Goal: Information Seeking & Learning: Learn about a topic

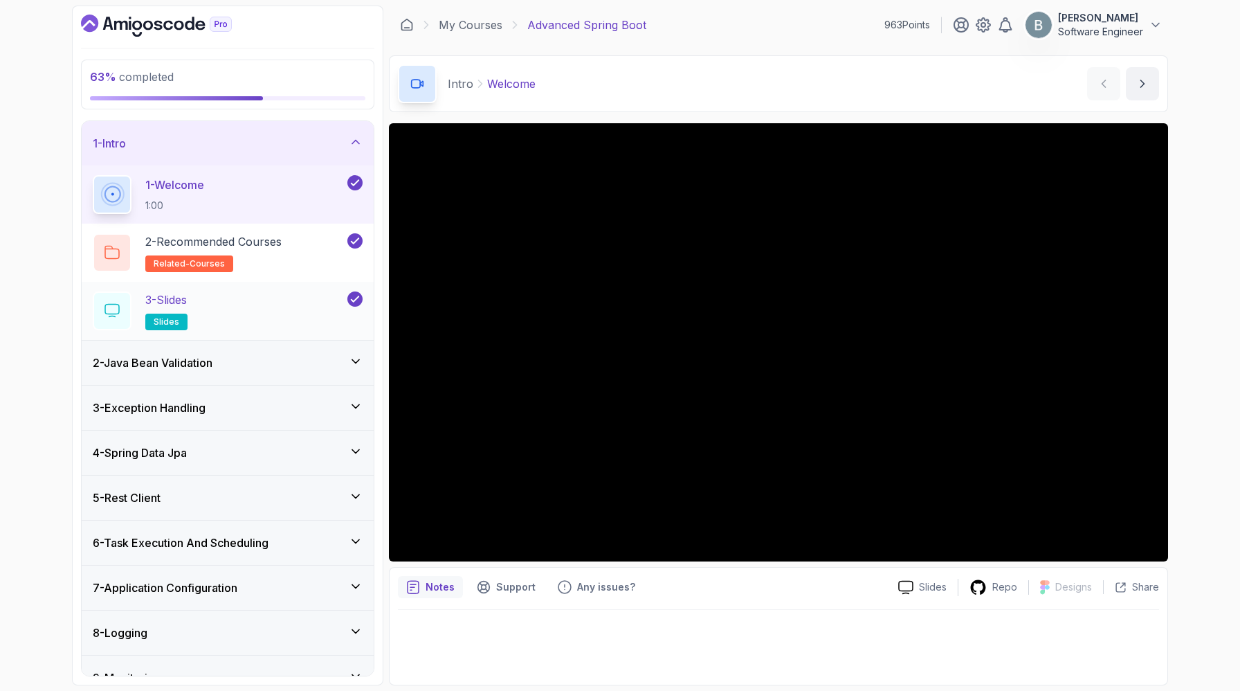
scroll to position [12, 0]
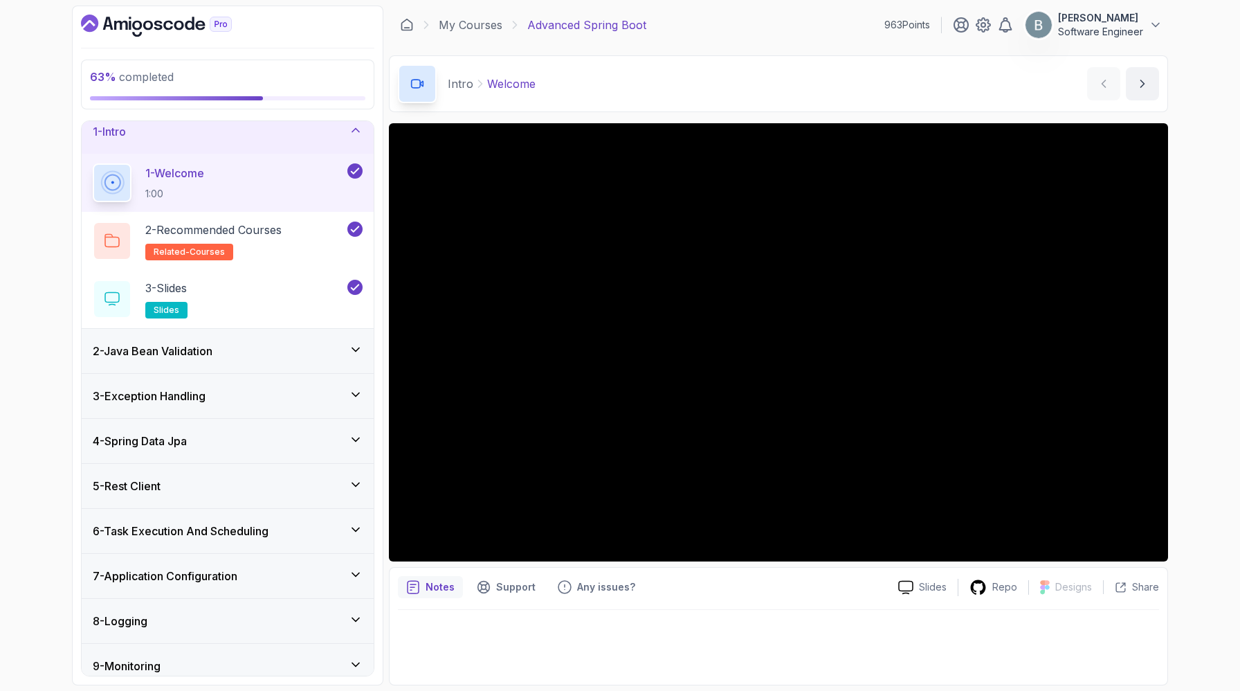
click at [356, 148] on div "1 - Intro" at bounding box center [228, 131] width 292 height 44
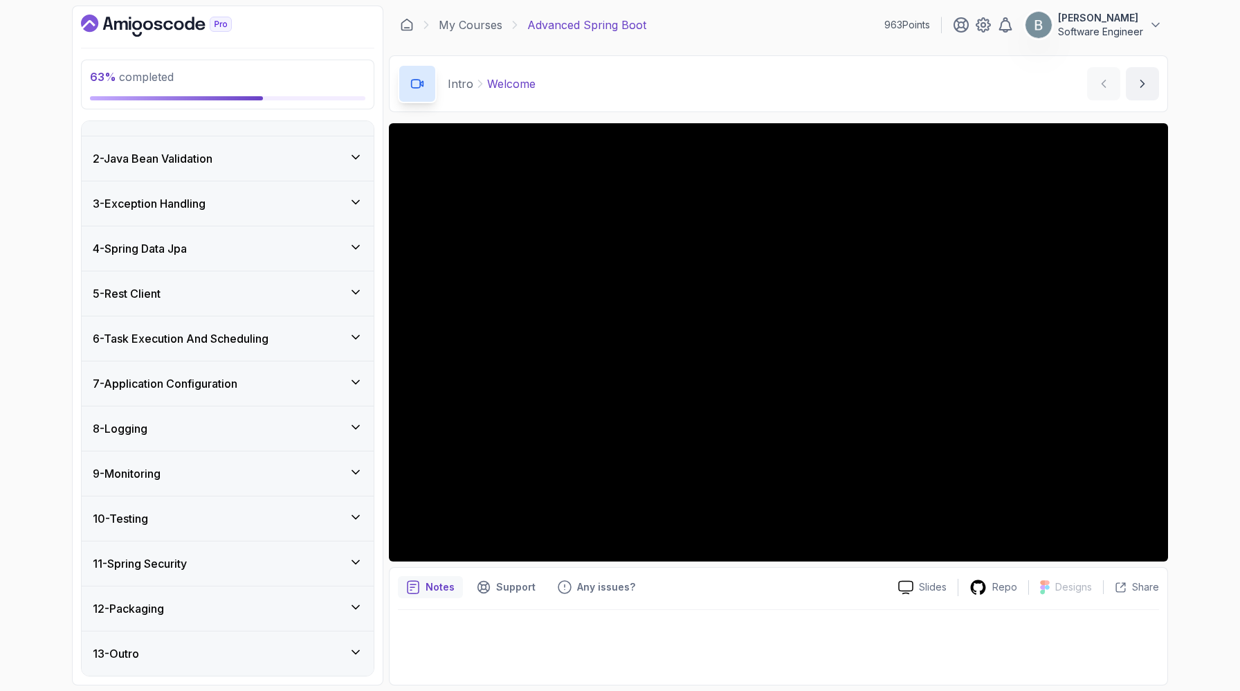
scroll to position [201, 0]
click at [342, 375] on div "7 - Application Configuration" at bounding box center [228, 383] width 270 height 17
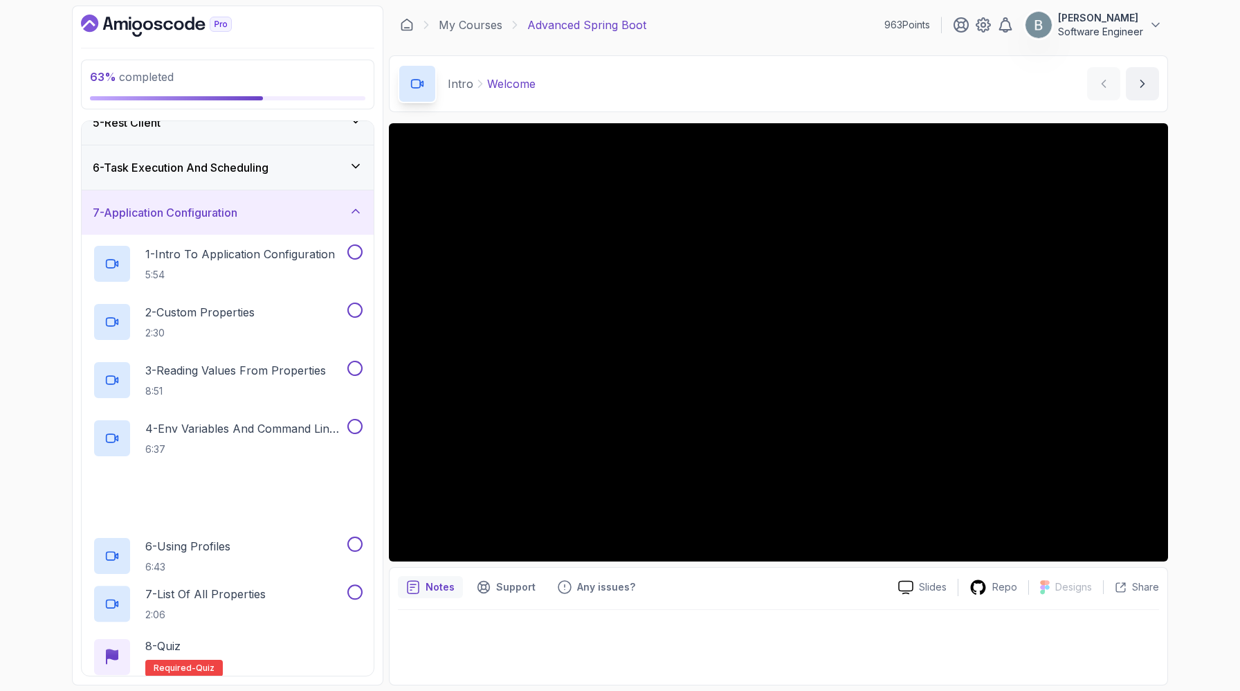
click at [349, 218] on icon at bounding box center [356, 211] width 14 height 14
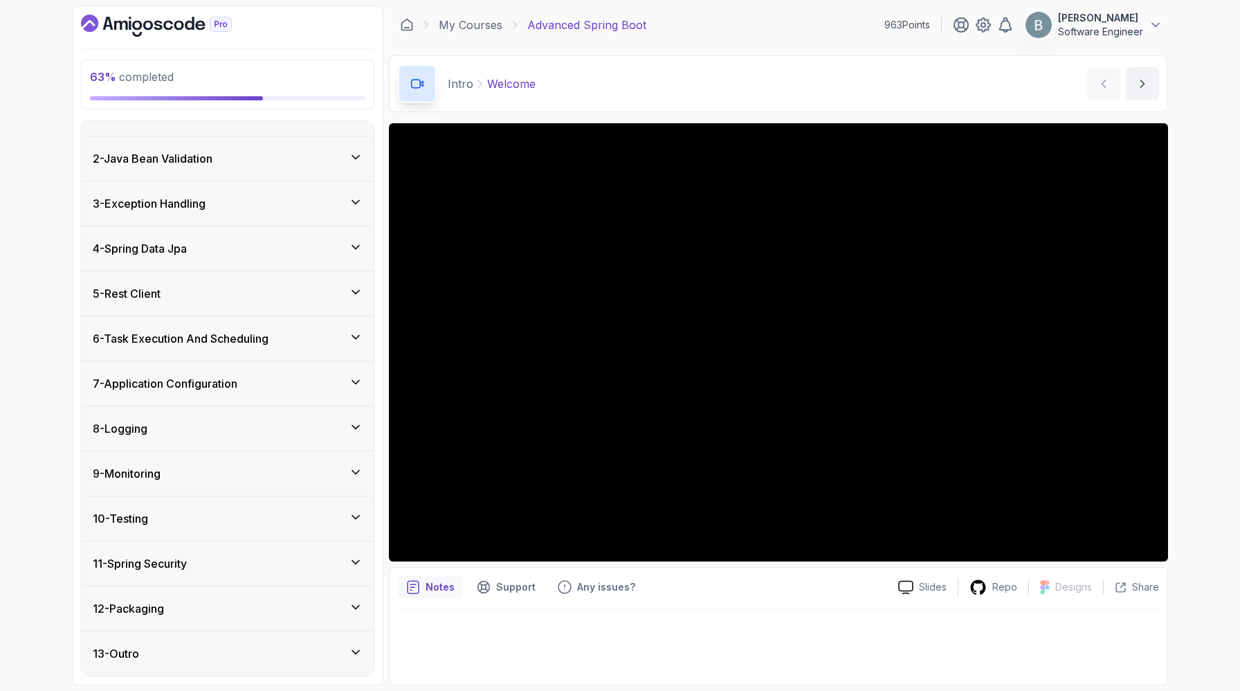
click at [350, 375] on icon at bounding box center [356, 382] width 14 height 14
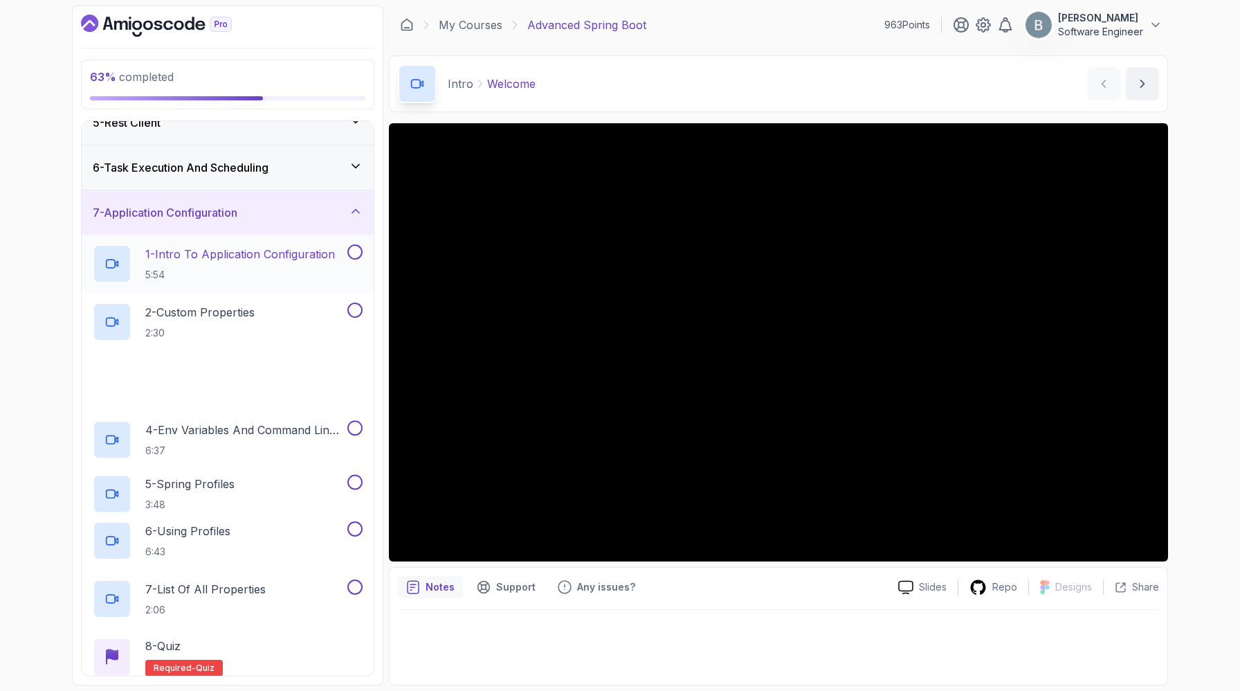
click at [300, 282] on p "5:54" at bounding box center [240, 275] width 190 height 14
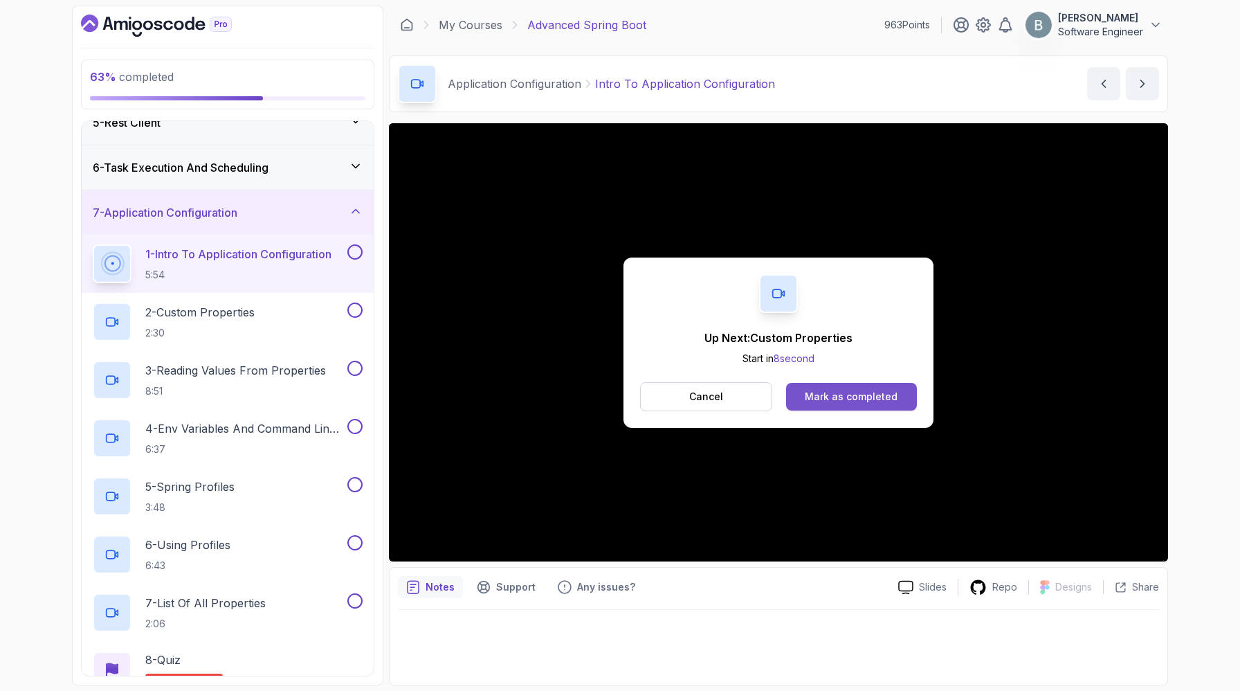
click at [868, 404] on div "Mark as completed" at bounding box center [851, 397] width 93 height 14
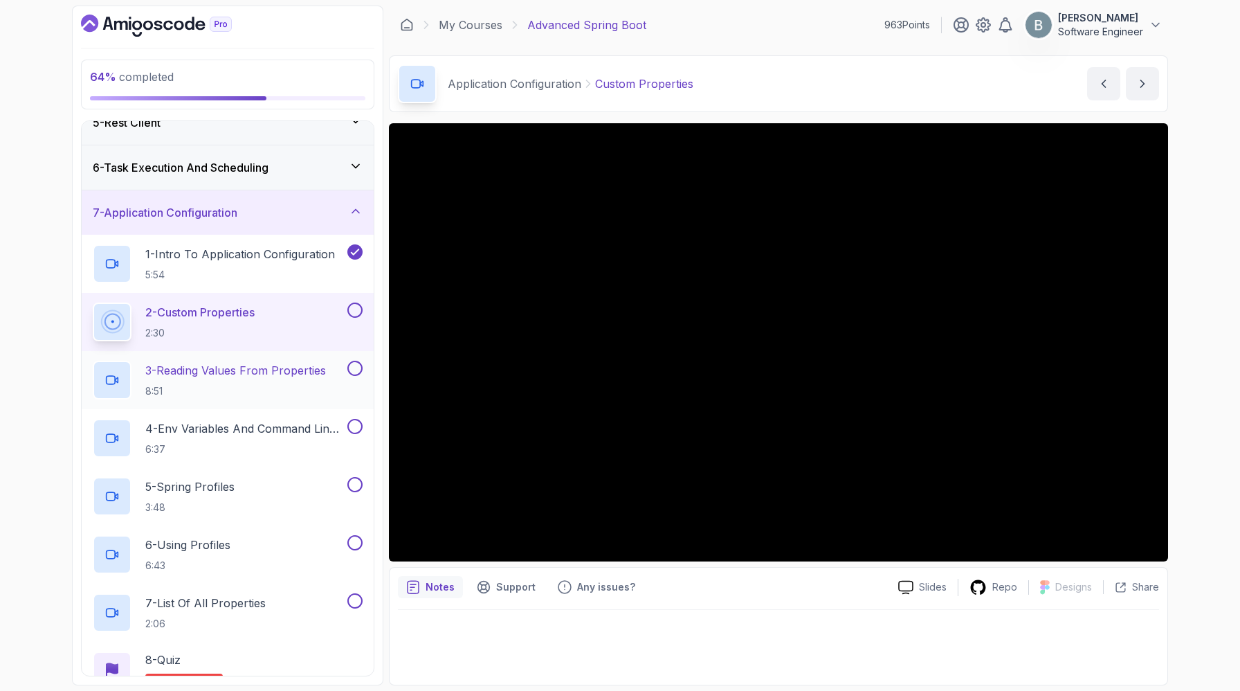
click at [251, 409] on div "3 - Reading Values From Properties 8:51" at bounding box center [228, 380] width 292 height 58
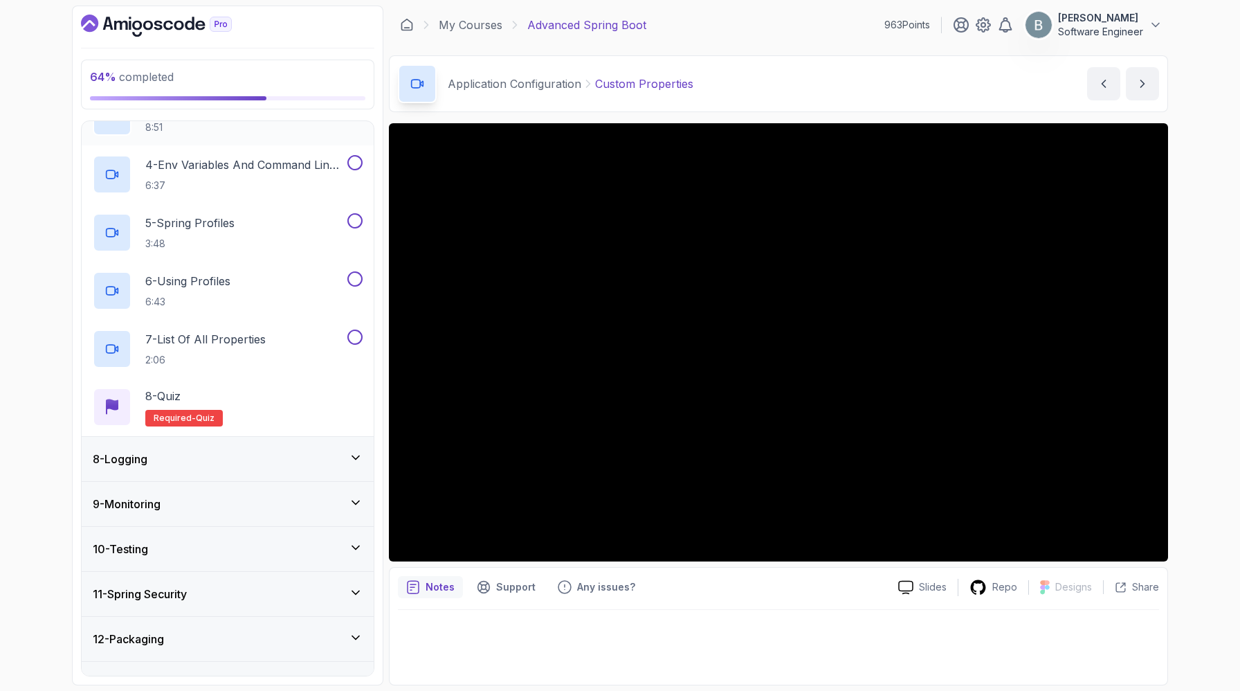
scroll to position [460, 0]
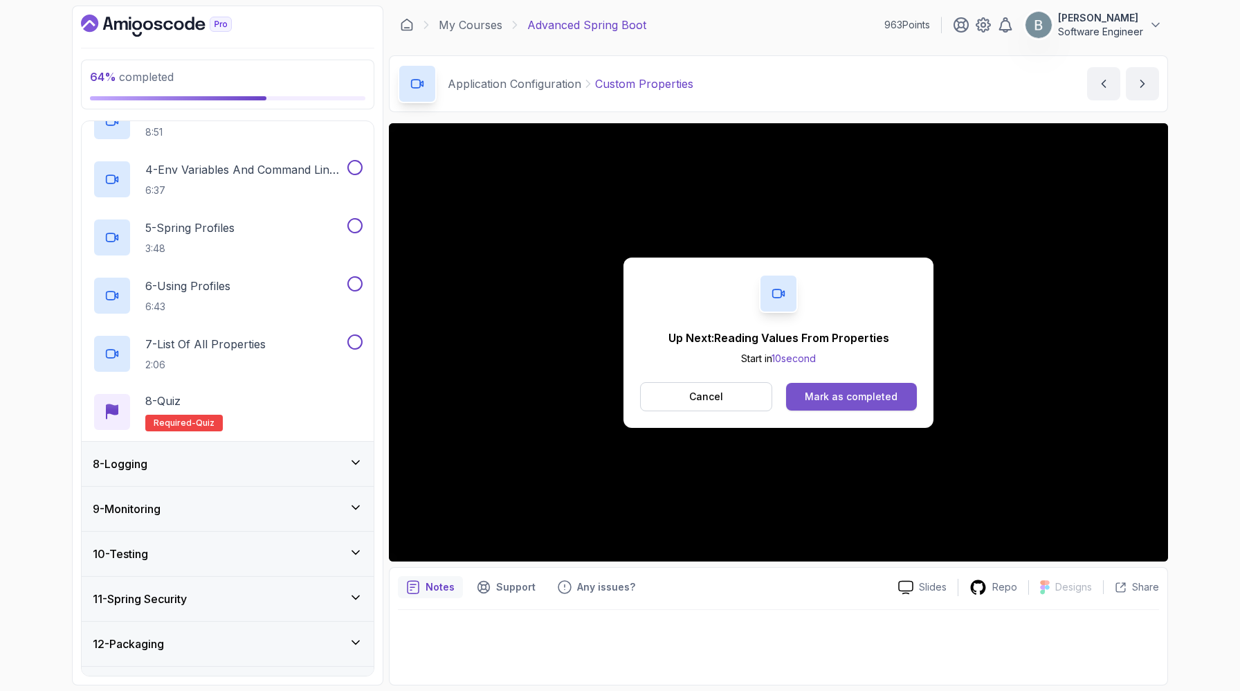
click at [884, 404] on div "Mark as completed" at bounding box center [851, 397] width 93 height 14
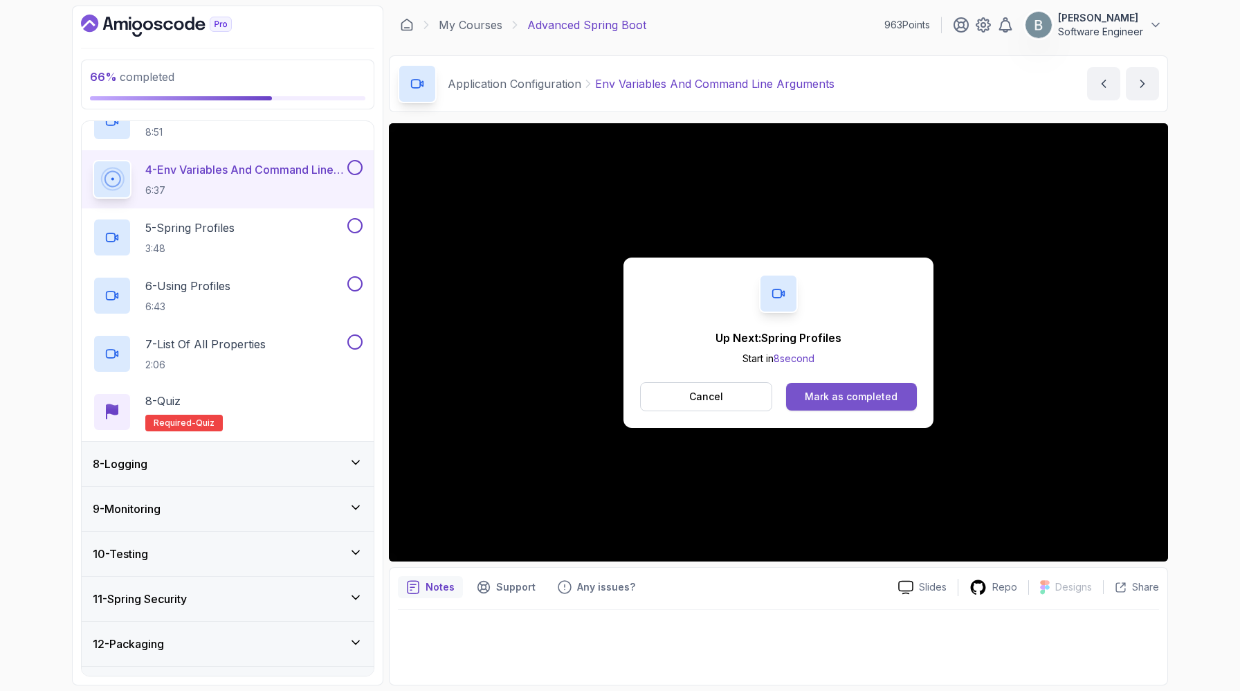
click at [871, 404] on div "Mark as completed" at bounding box center [851, 397] width 93 height 14
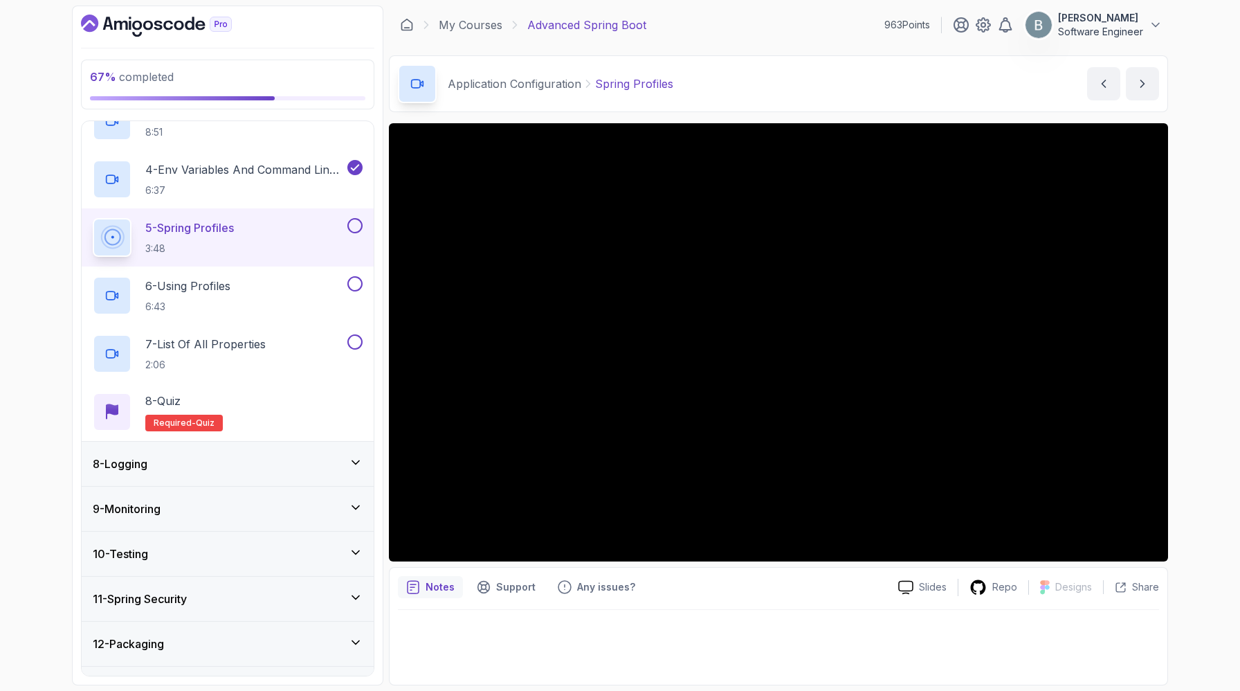
scroll to position [26, 0]
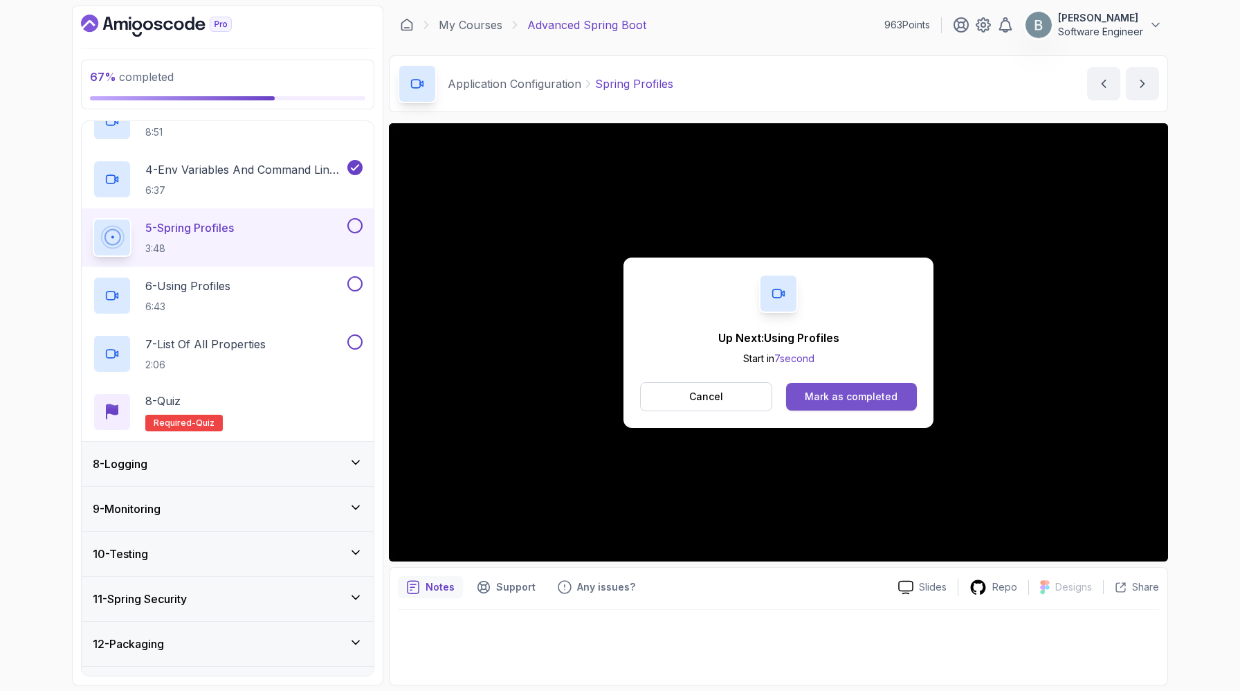
click at [886, 404] on div "Mark as completed" at bounding box center [851, 397] width 93 height 14
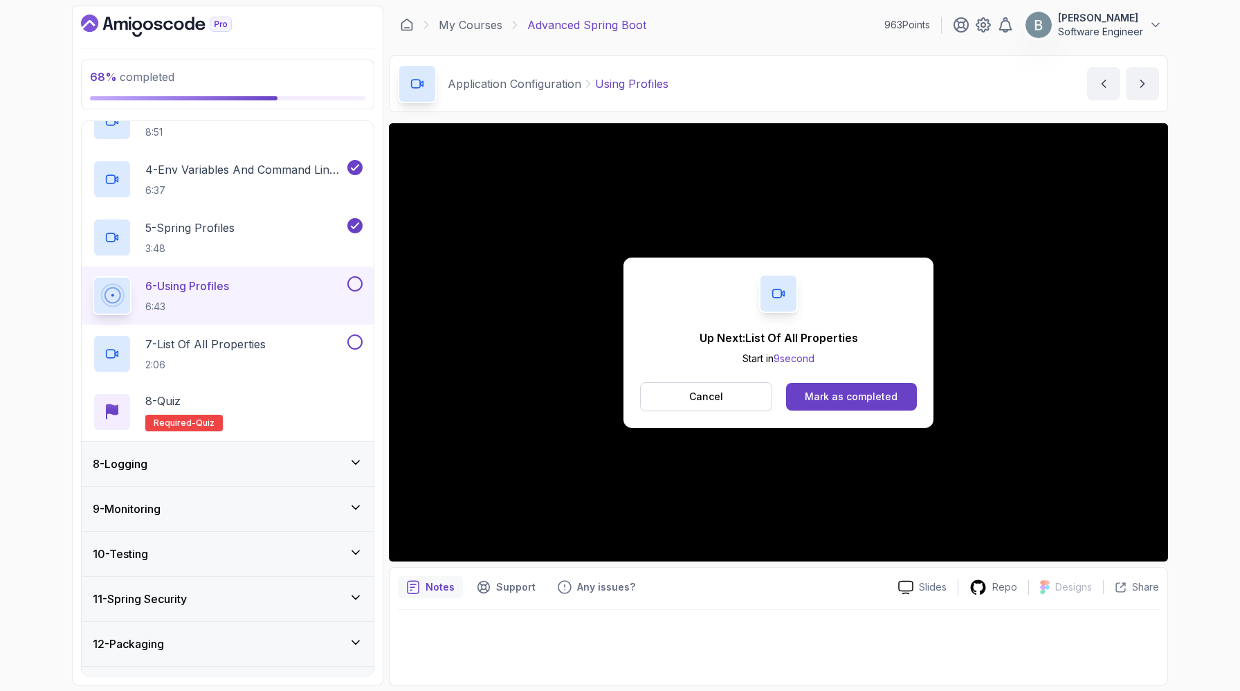
click at [914, 410] on button "Mark as completed" at bounding box center [851, 397] width 131 height 28
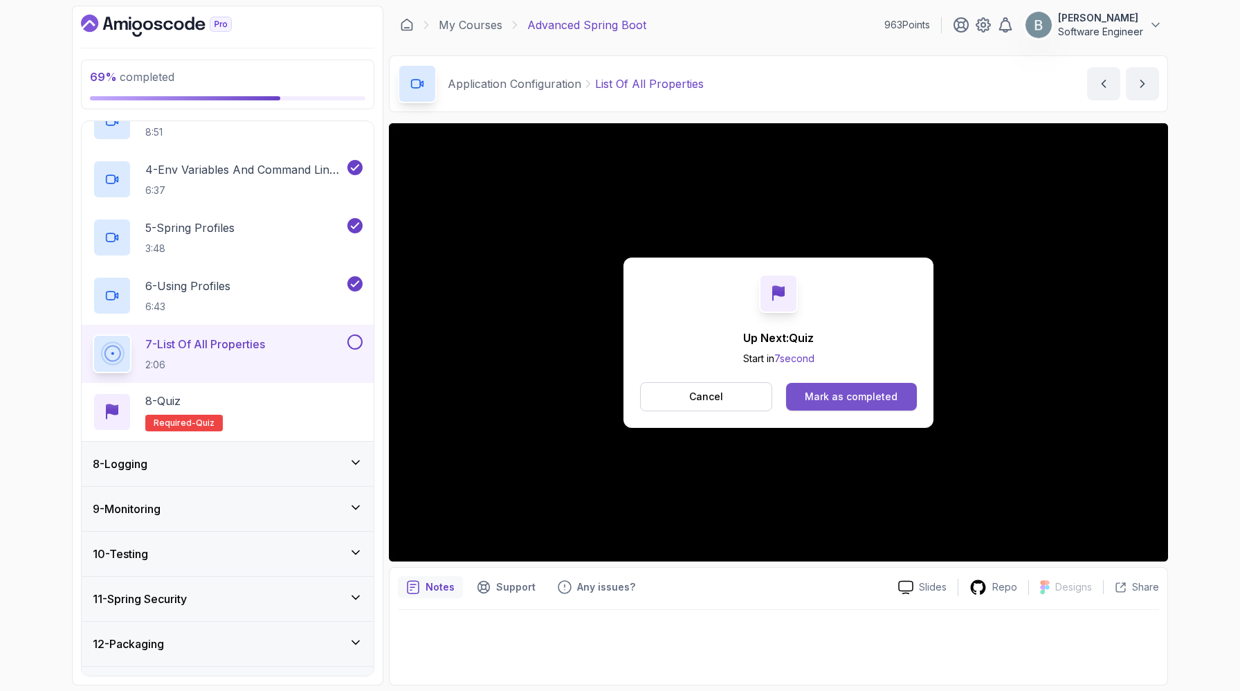
click at [898, 404] on div "Mark as completed" at bounding box center [851, 397] width 93 height 14
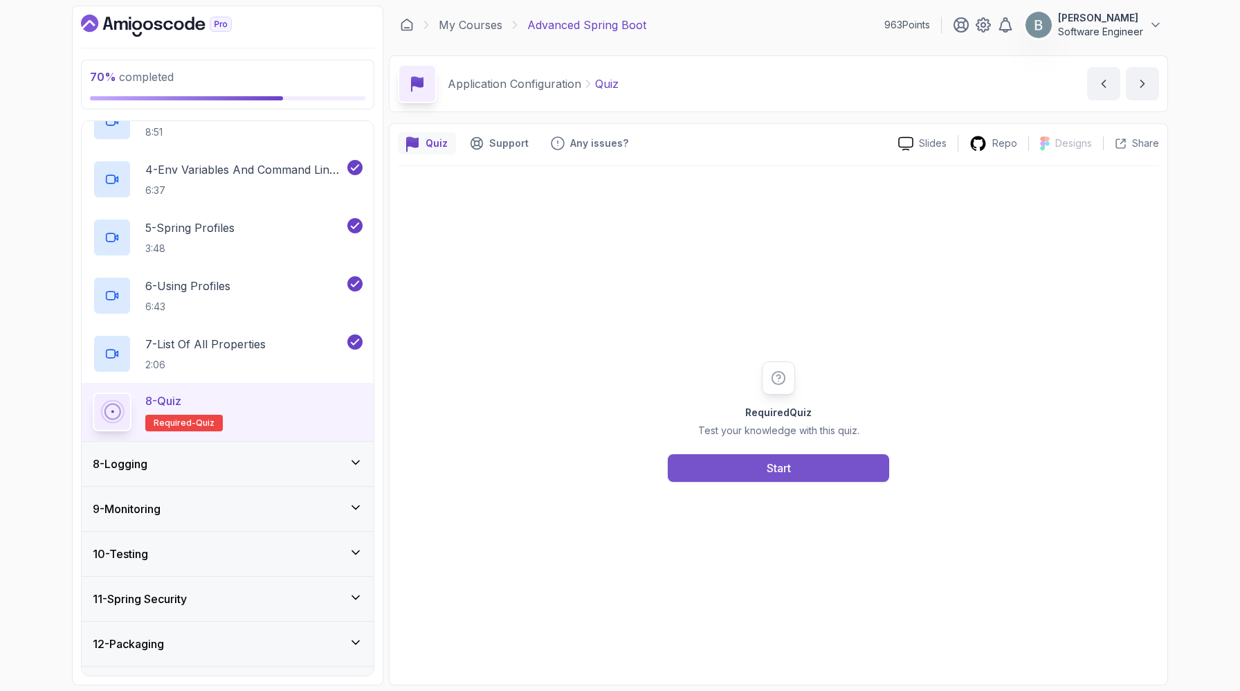
click at [874, 482] on button "Start" at bounding box center [779, 468] width 222 height 28
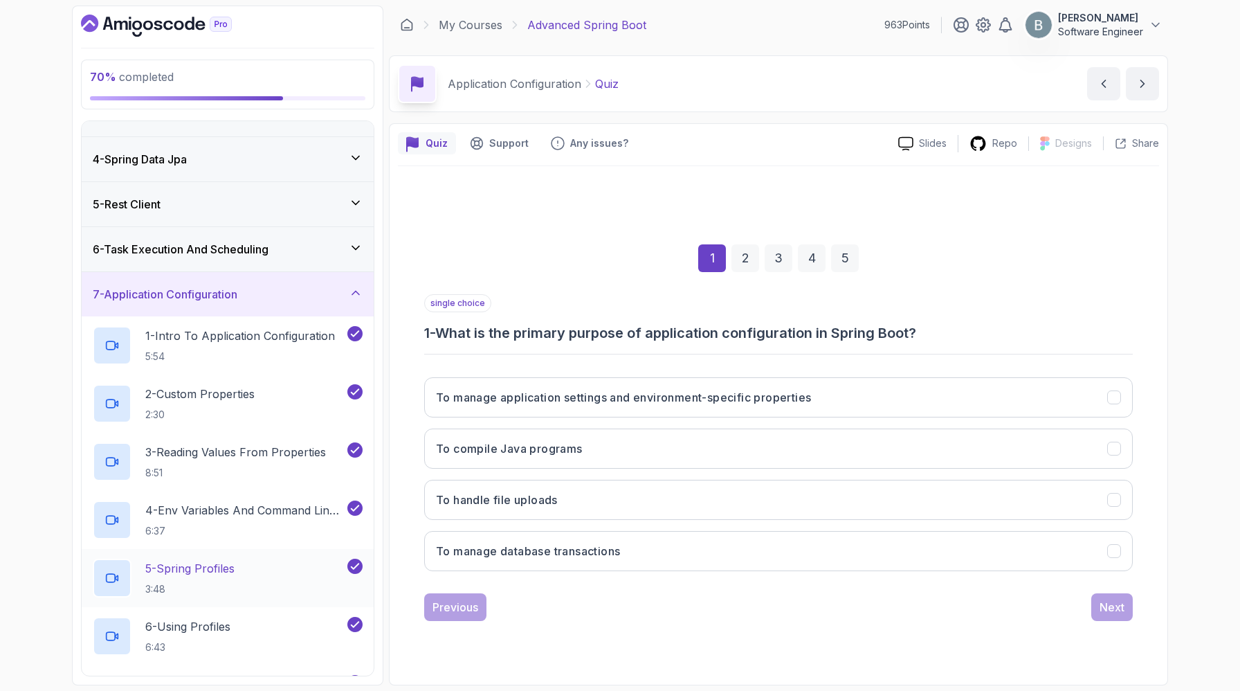
scroll to position [90, 0]
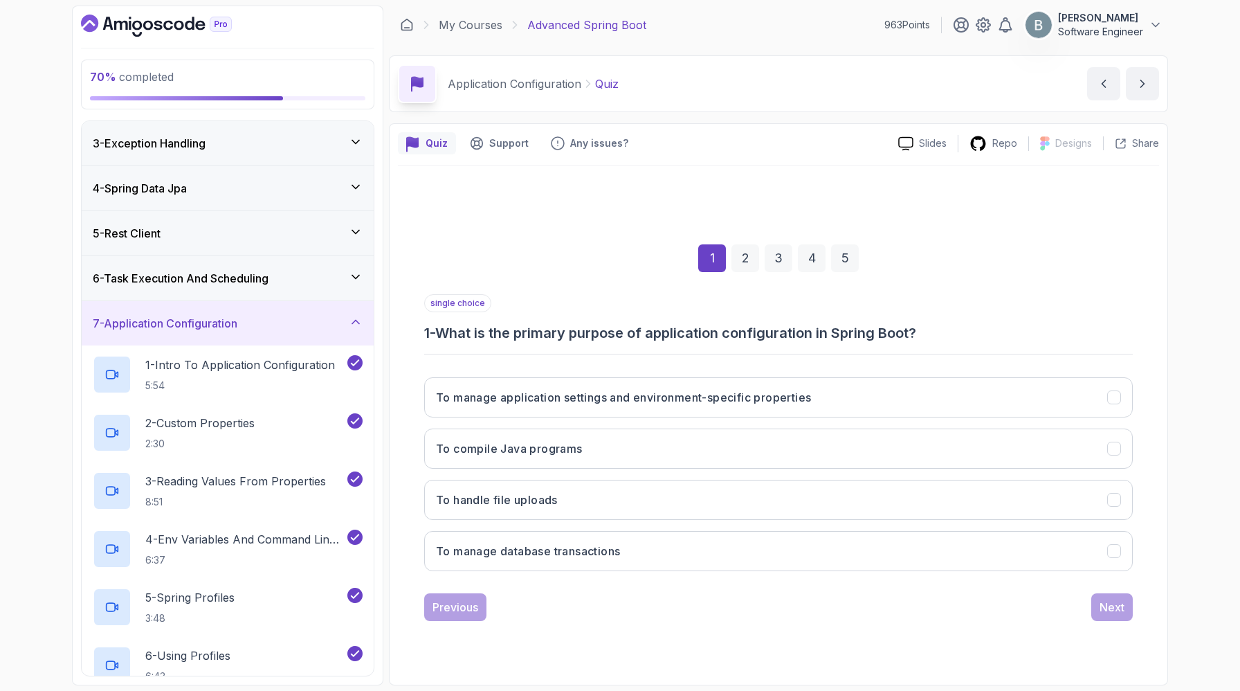
click at [335, 332] on div "7 - Application Configuration" at bounding box center [228, 323] width 270 height 17
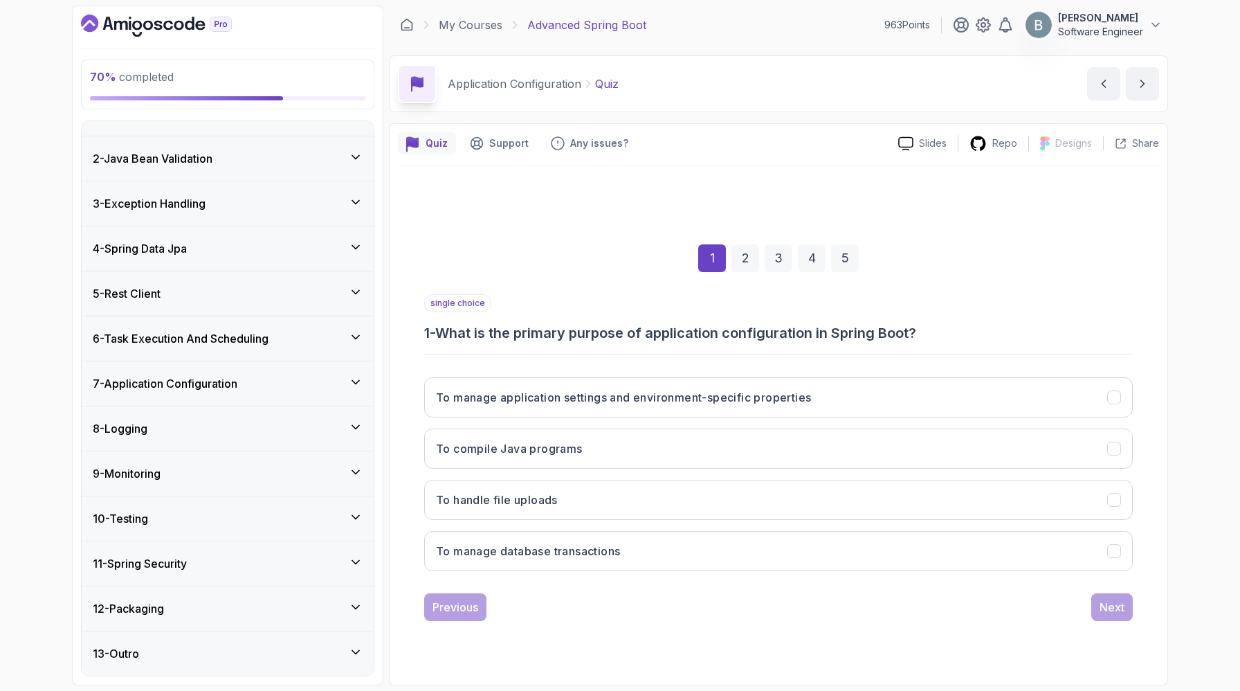
scroll to position [107, 0]
click at [811, 389] on h3 "To manage application settings and environment-specific properties" at bounding box center [623, 397] width 375 height 17
click at [1133, 620] on button "Next" at bounding box center [1113, 607] width 42 height 28
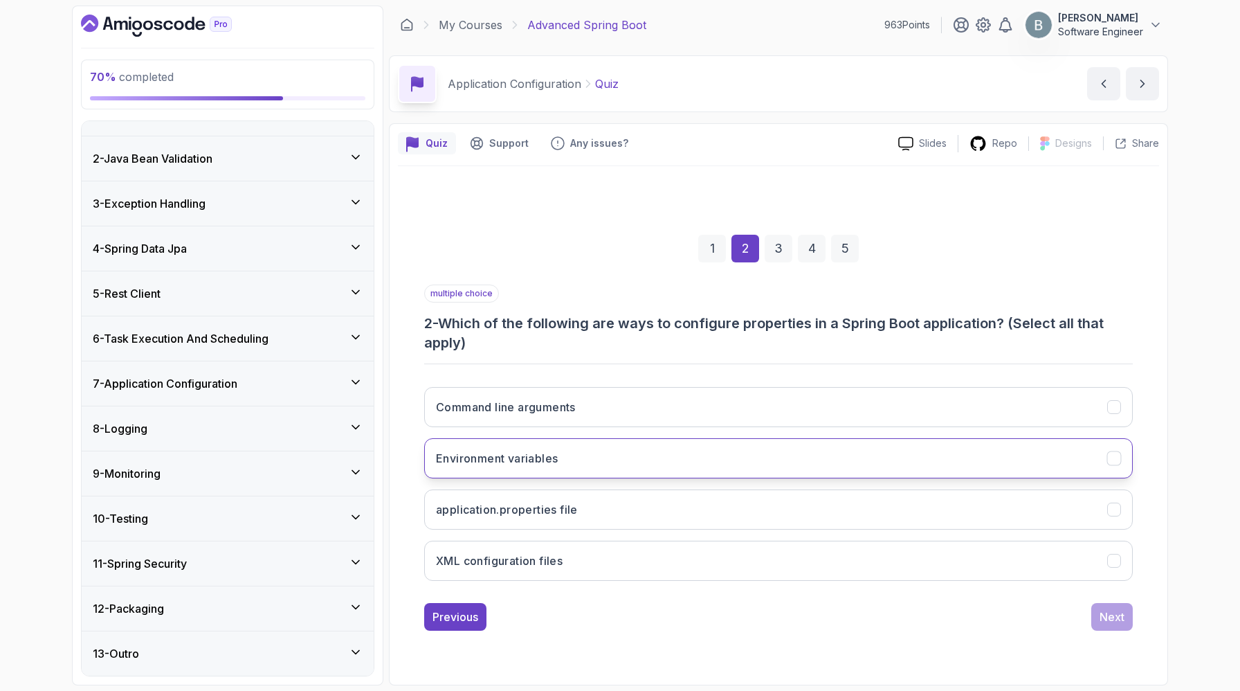
click at [607, 451] on button "Environment variables" at bounding box center [778, 458] width 709 height 40
click at [578, 513] on h3 "application.properties file" at bounding box center [507, 509] width 142 height 17
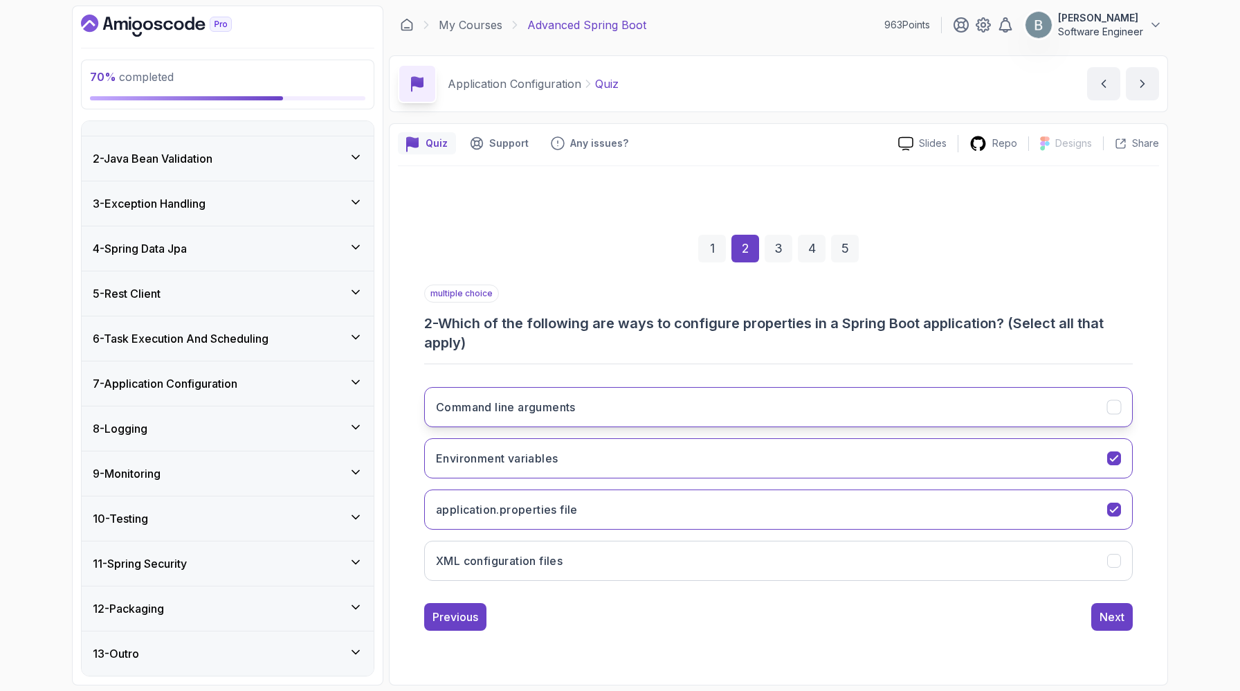
click at [669, 395] on button "Command line arguments" at bounding box center [778, 407] width 709 height 40
click at [757, 387] on button "Command line arguments" at bounding box center [778, 407] width 709 height 40
click at [1106, 625] on div "Next" at bounding box center [1112, 616] width 25 height 17
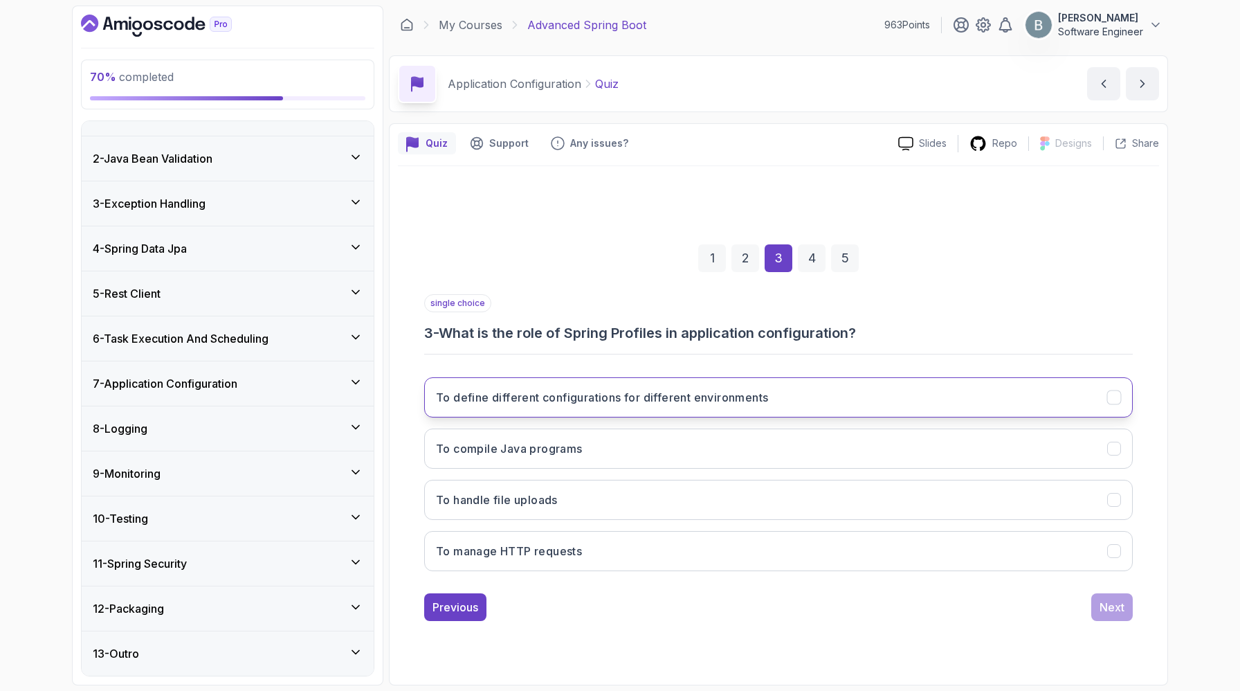
click at [605, 389] on h3 "To define different configurations for different environments" at bounding box center [602, 397] width 332 height 17
click at [1133, 621] on button "Next" at bounding box center [1113, 607] width 42 height 28
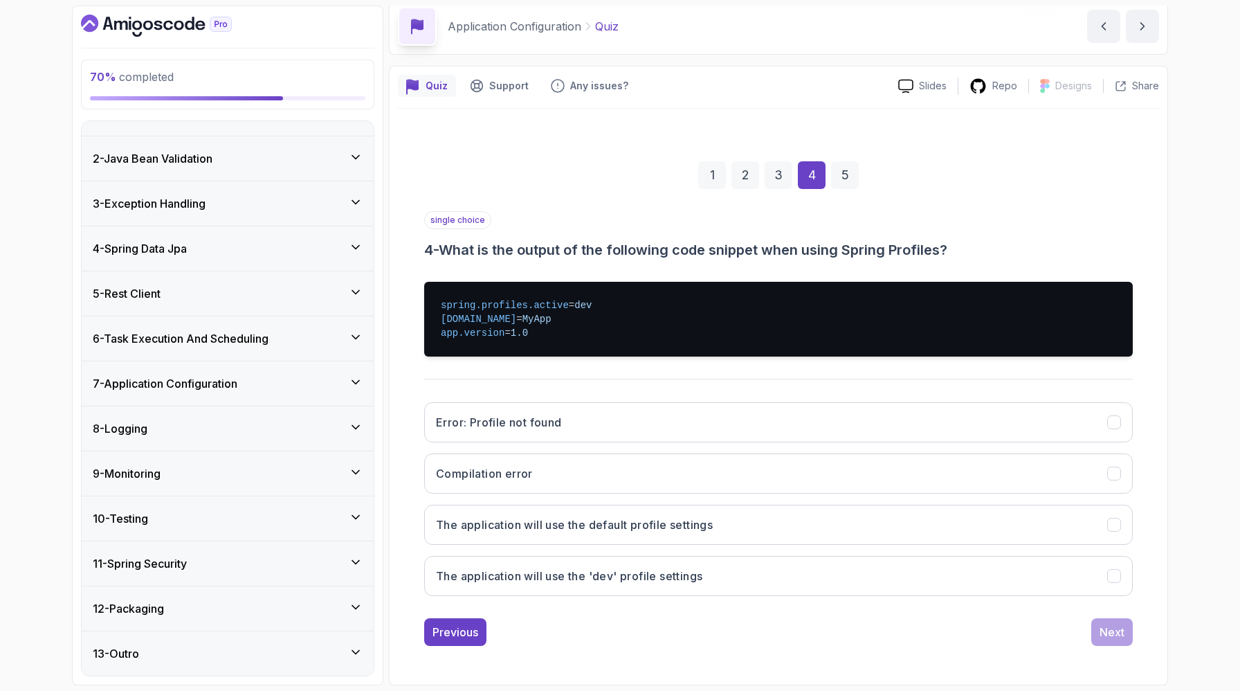
scroll to position [242, 0]
drag, startPoint x: 545, startPoint y: 251, endPoint x: 422, endPoint y: 210, distance: 129.8
click at [424, 282] on pre "spring.profiles.active = dev app.name = MyApp app.version = 1.0" at bounding box center [778, 319] width 709 height 75
click at [451, 282] on pre "spring.profiles.active = dev app.name = MyApp app.version = 1.0" at bounding box center [778, 319] width 709 height 75
drag, startPoint x: 549, startPoint y: 242, endPoint x: 393, endPoint y: 214, distance: 158.3
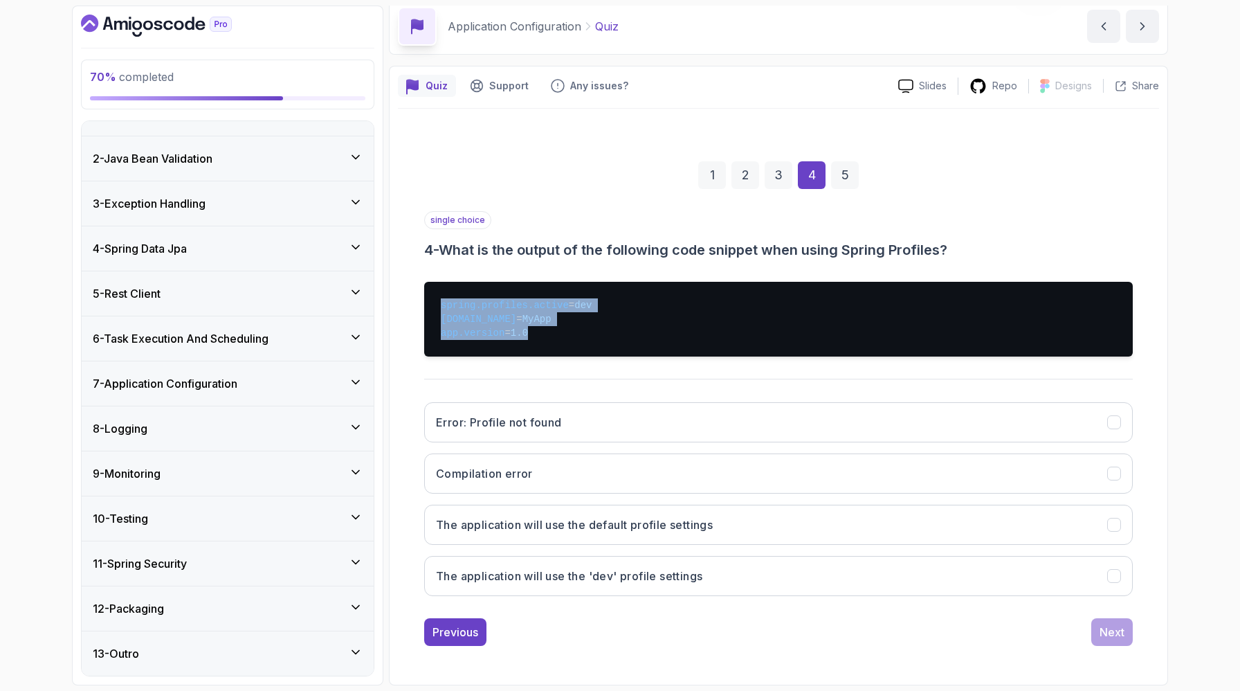
click at [393, 214] on div "Quiz Support Any issues? Slides Repo Designs Design not available Share 1 2 3 4…" at bounding box center [778, 376] width 779 height 620
click at [491, 282] on pre "spring.profiles.active = dev app.name = MyApp app.version = 1.0" at bounding box center [778, 319] width 709 height 75
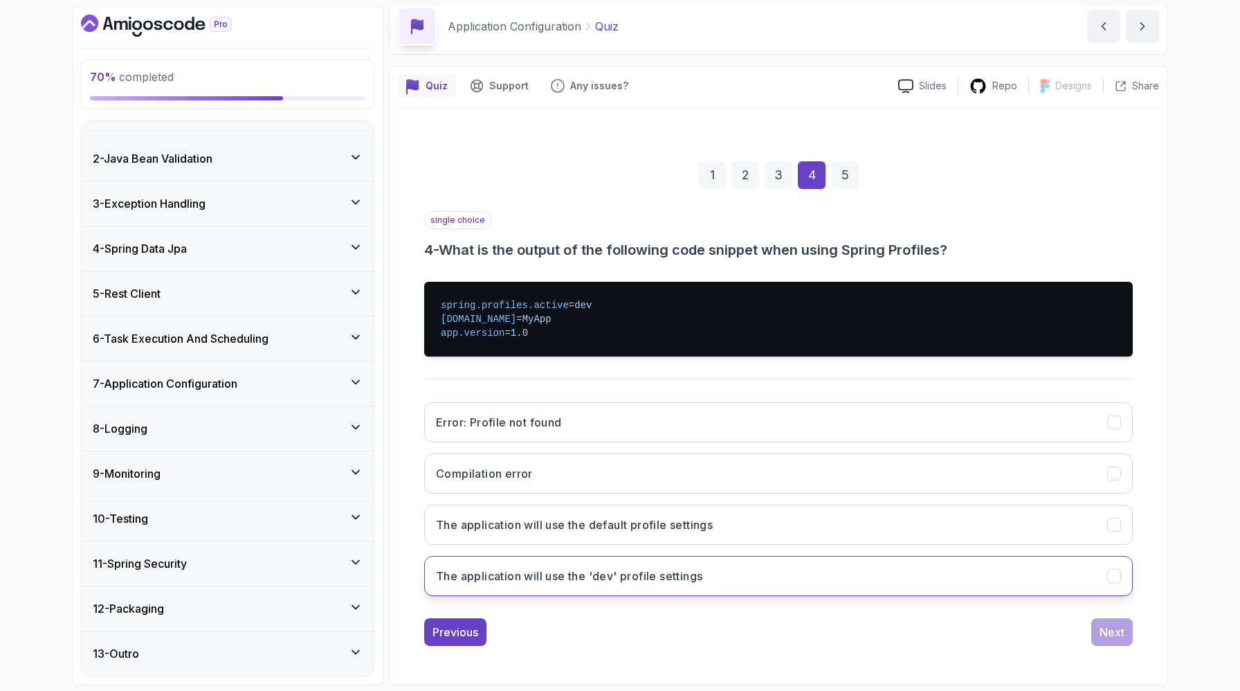
click at [703, 568] on h3 "The application will use the 'dev' profile settings" at bounding box center [569, 576] width 266 height 17
click at [1116, 624] on div "Next" at bounding box center [1112, 632] width 25 height 17
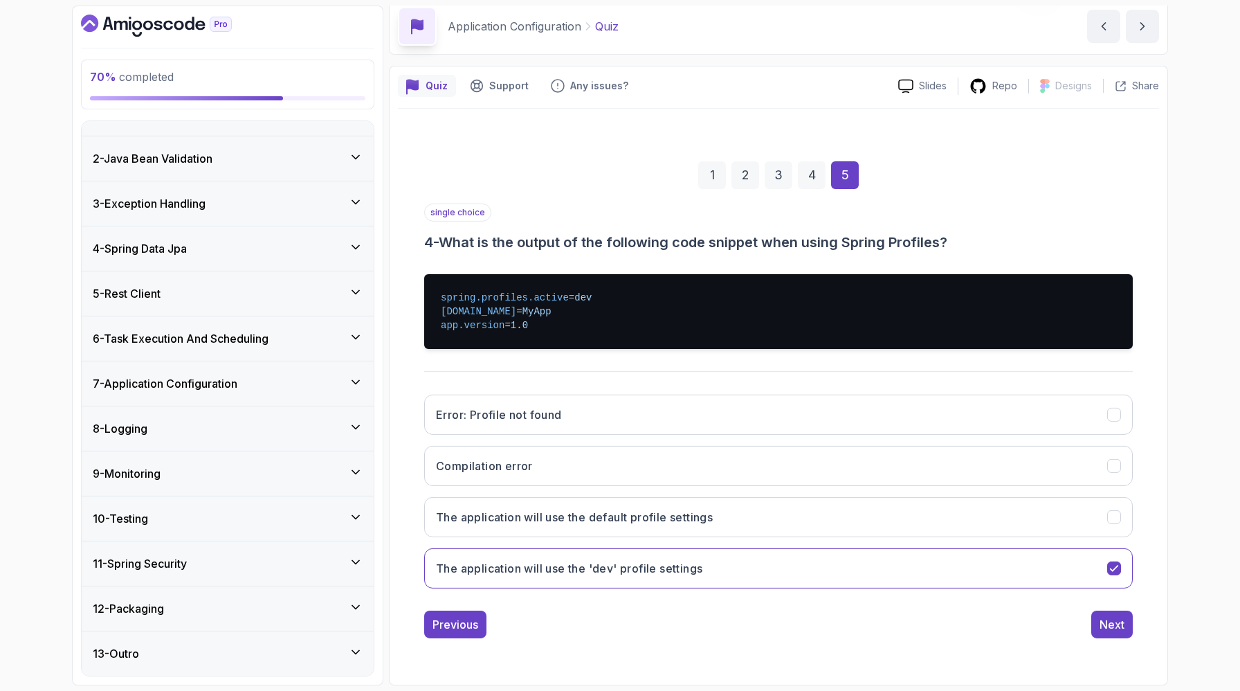
scroll to position [107, 0]
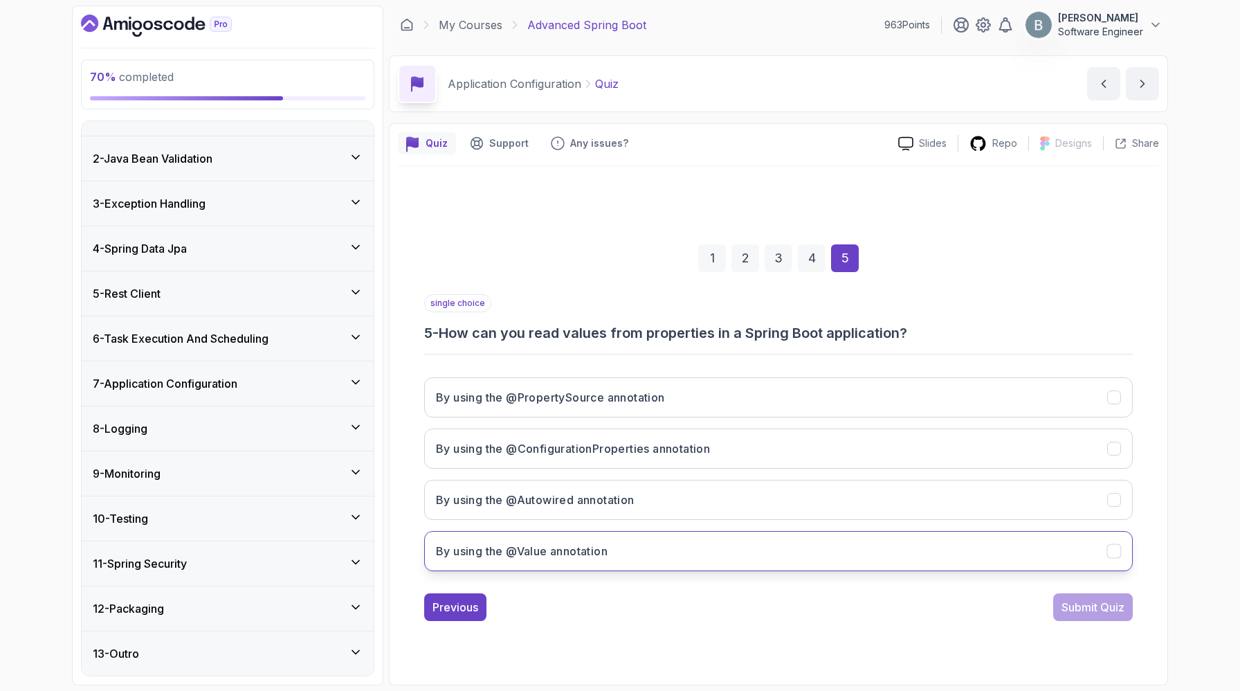
click at [608, 557] on h3 "By using the @Value annotation" at bounding box center [522, 551] width 172 height 17
click at [1080, 615] on div "Submit Quiz" at bounding box center [1093, 607] width 63 height 17
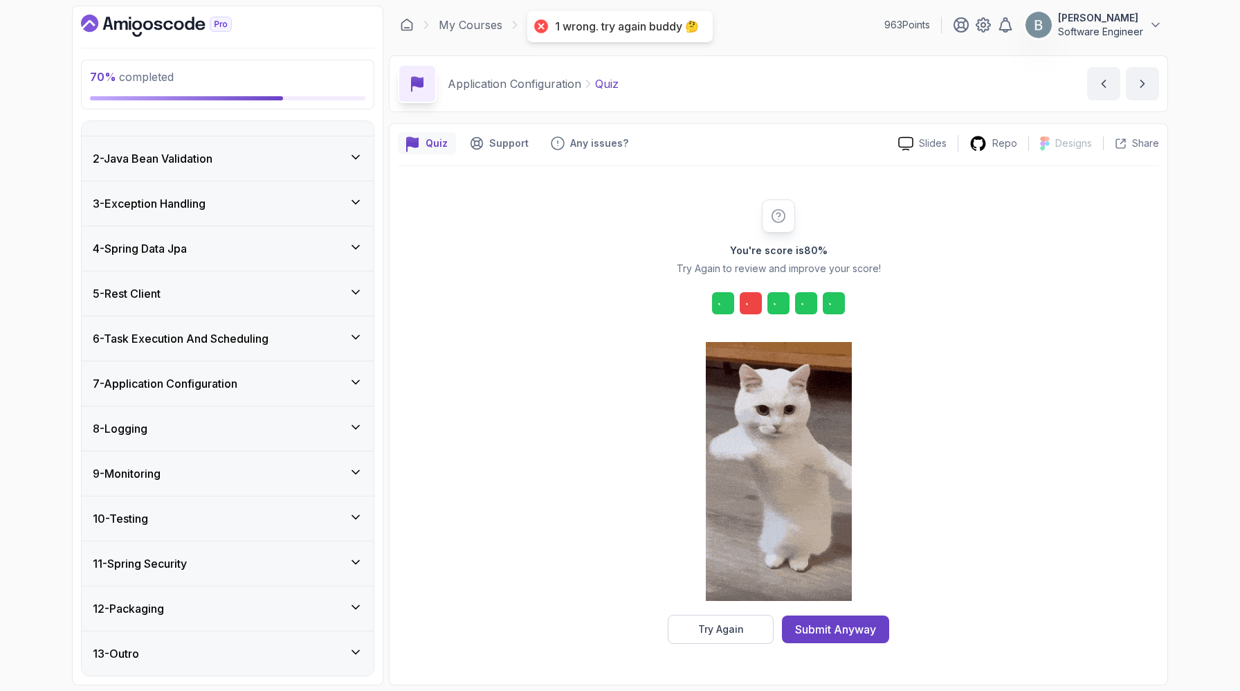
scroll to position [69, 0]
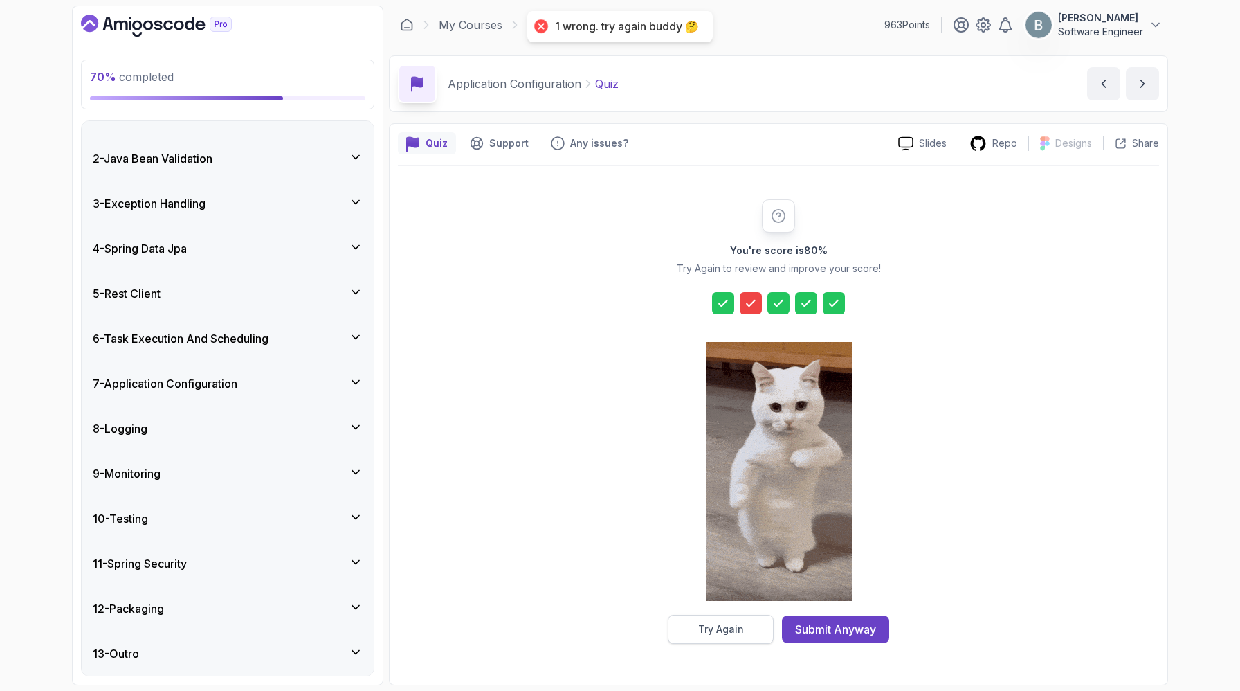
click at [668, 626] on button "Try Again" at bounding box center [721, 629] width 106 height 29
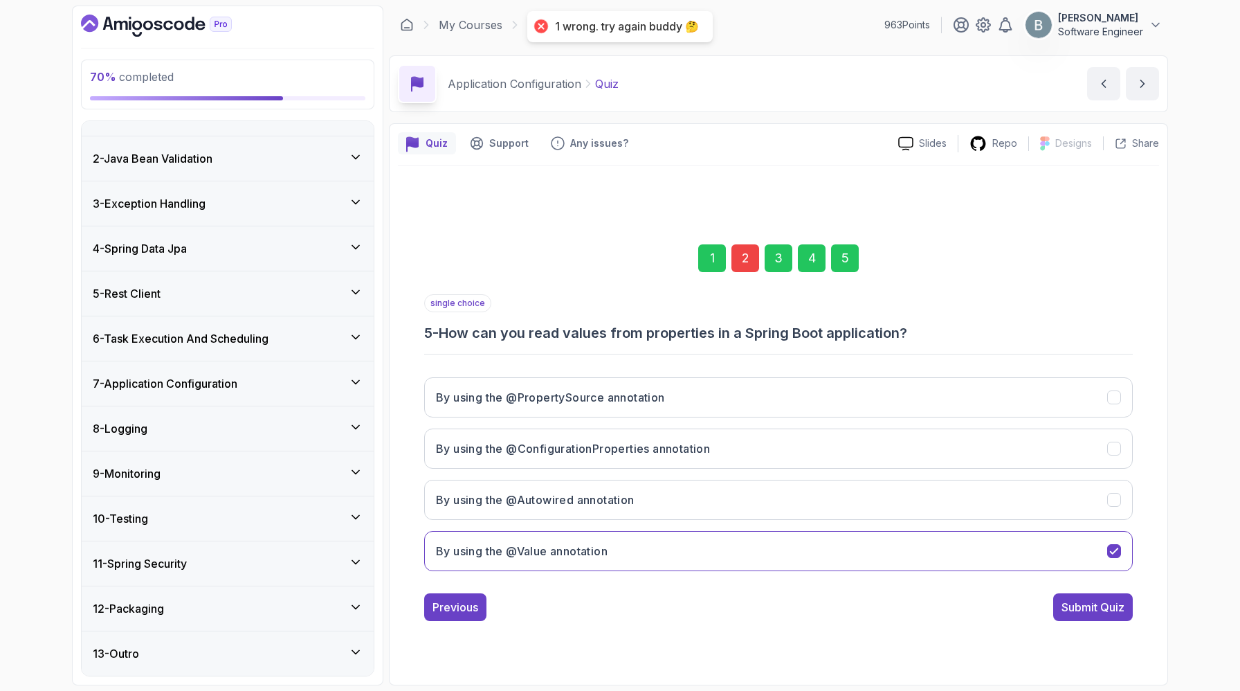
click at [743, 244] on div "2" at bounding box center [746, 258] width 28 height 28
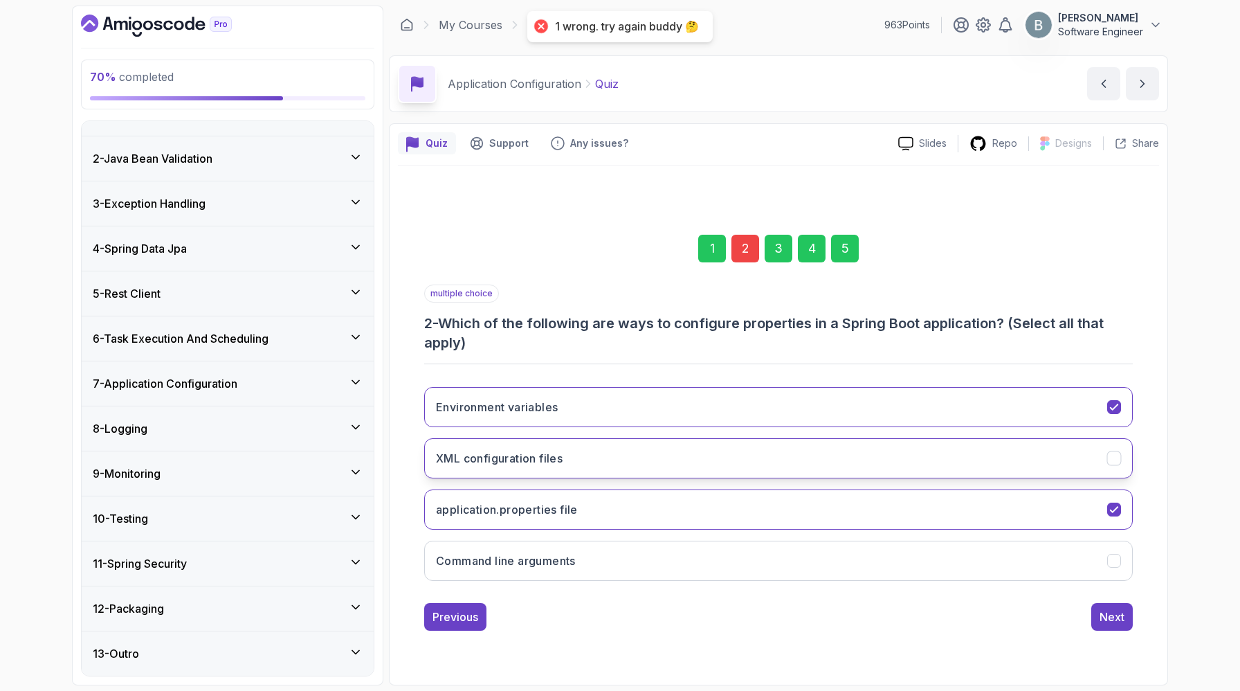
click at [563, 467] on h3 "XML configuration files" at bounding box center [499, 458] width 127 height 17
click at [575, 589] on div "multiple choice 2 - Which of the following are ways to configure properties in …" at bounding box center [778, 457] width 709 height 346
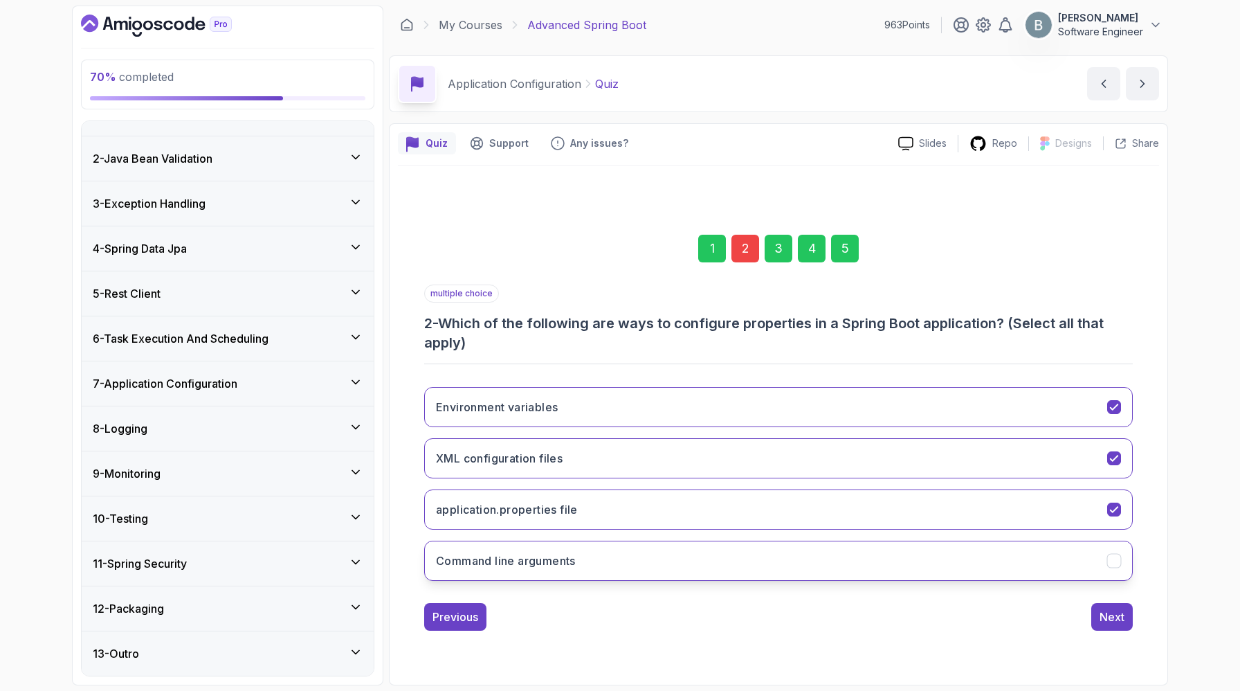
click at [577, 566] on button "Command line arguments" at bounding box center [778, 561] width 709 height 40
click at [634, 438] on button "XML configuration files" at bounding box center [778, 458] width 709 height 40
click at [859, 235] on div "5" at bounding box center [845, 249] width 28 height 28
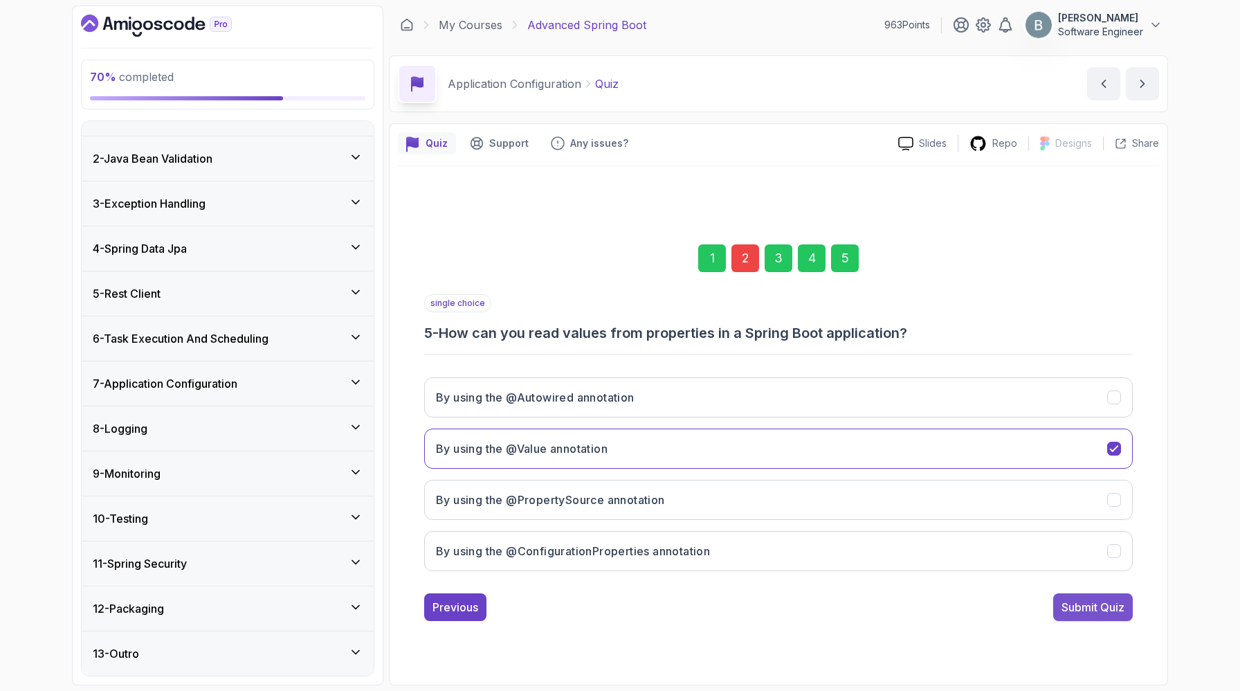
click at [1079, 611] on div "Submit Quiz" at bounding box center [1093, 607] width 63 height 17
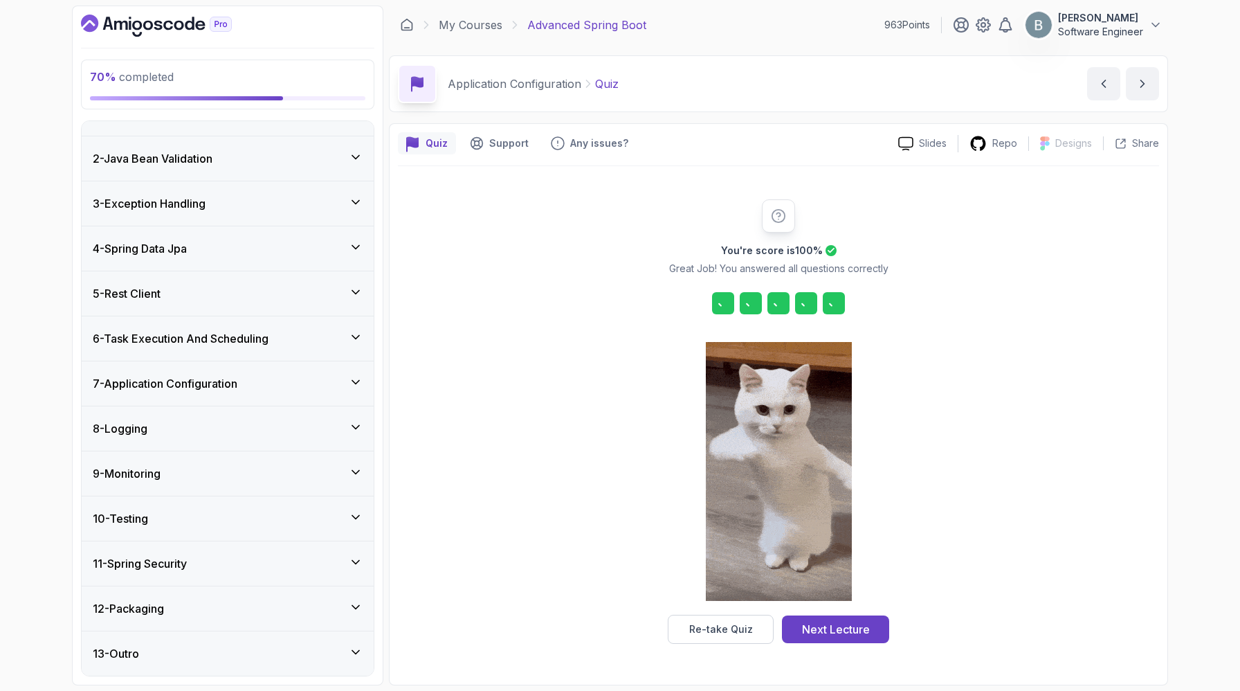
scroll to position [69, 0]
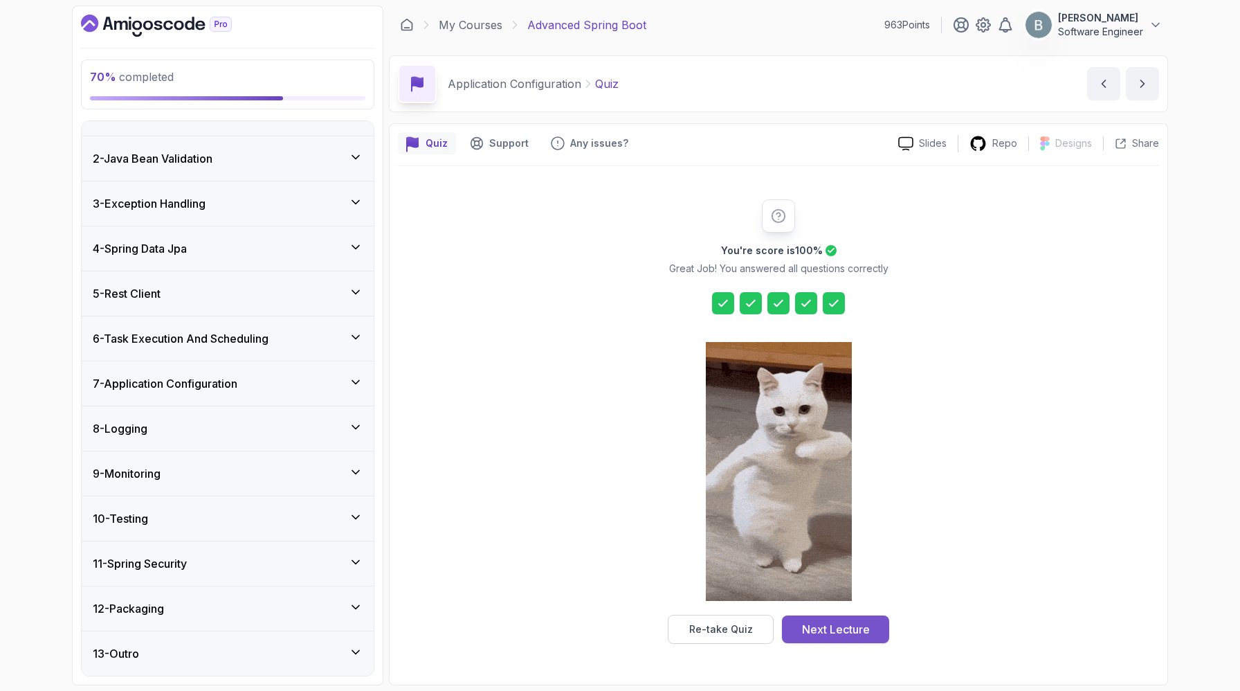
click at [844, 633] on div "Next Lecture" at bounding box center [836, 629] width 68 height 17
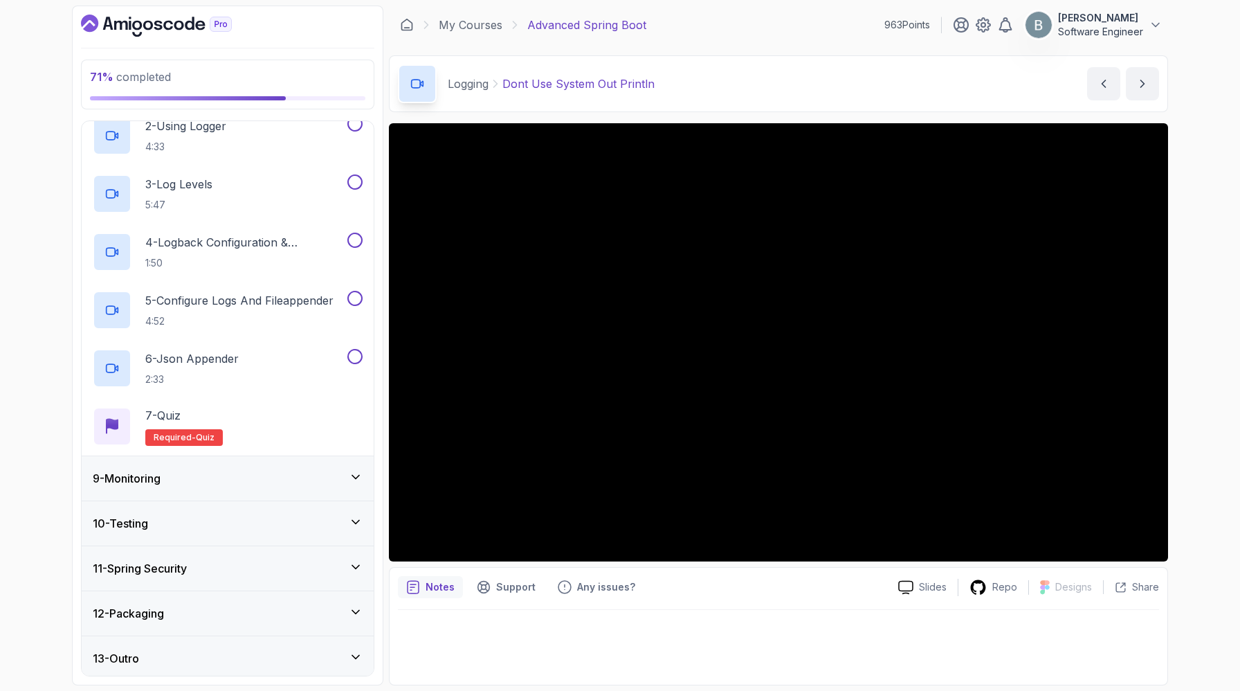
scroll to position [431, 0]
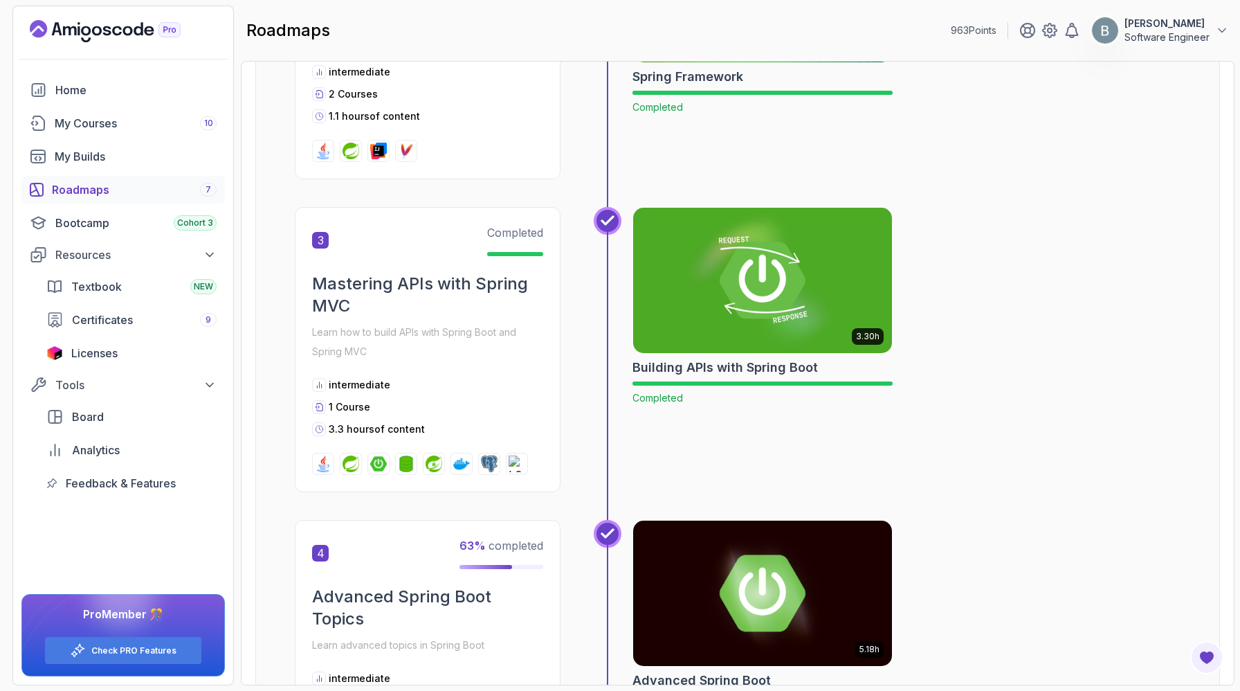
scroll to position [730, 0]
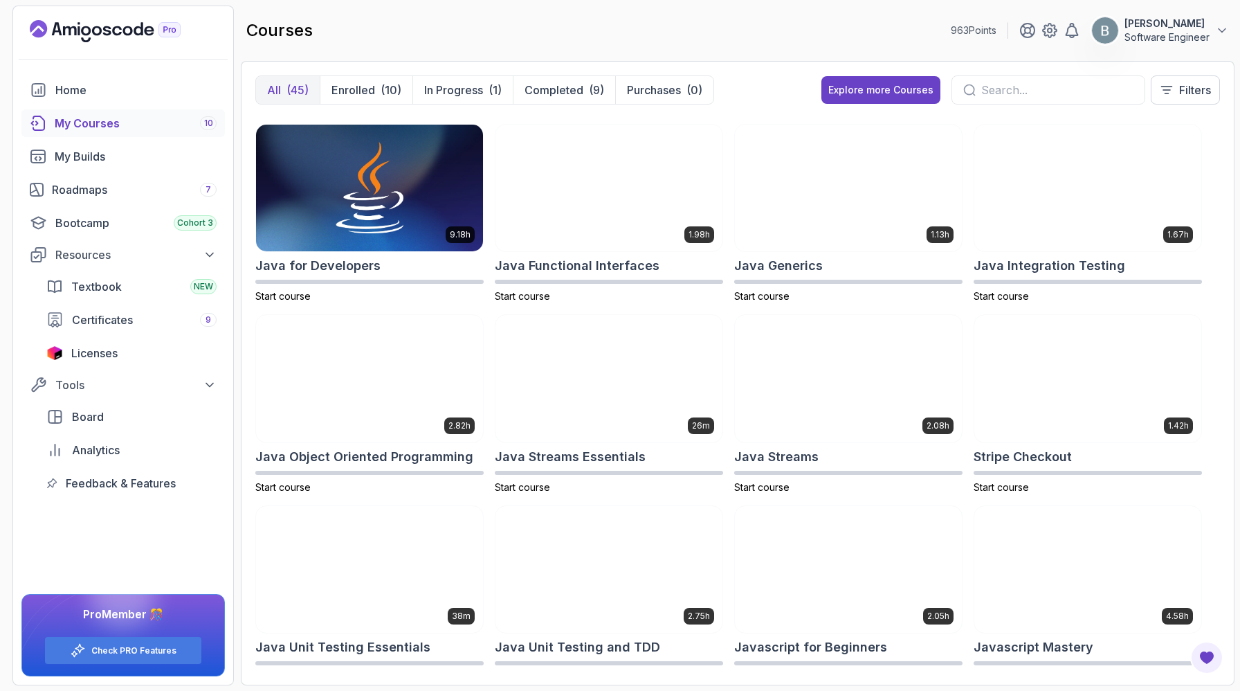
scroll to position [765, 0]
